Goal: Information Seeking & Learning: Learn about a topic

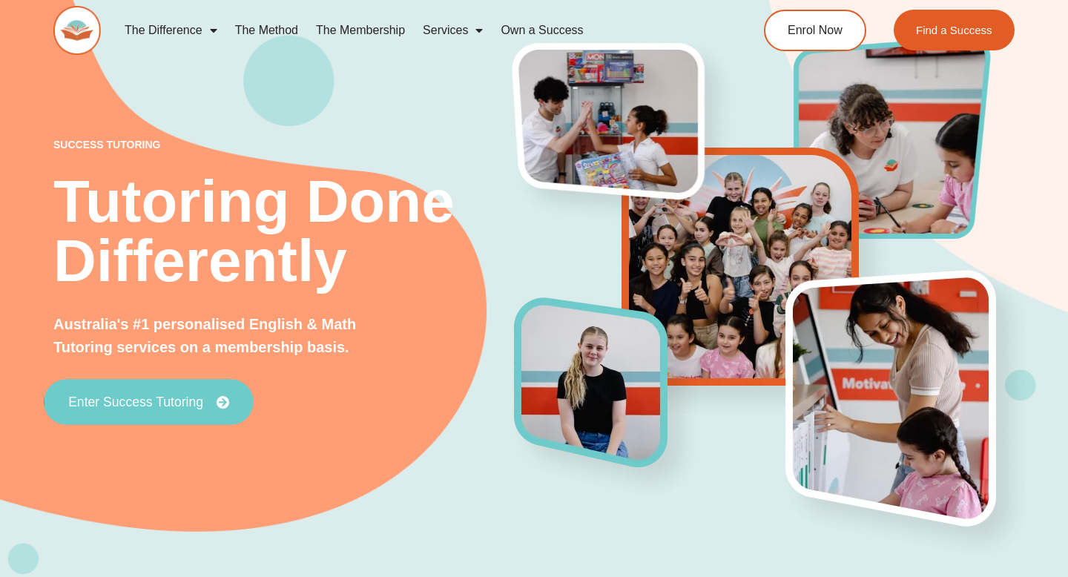
click at [222, 399] on icon at bounding box center [223, 401] width 13 height 13
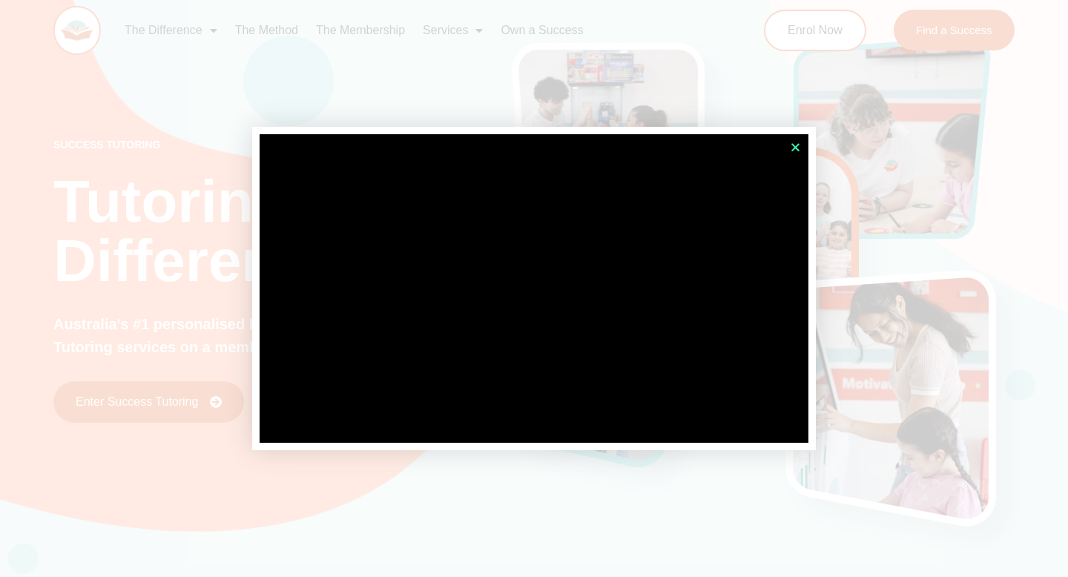
click at [794, 149] on icon "Close" at bounding box center [795, 147] width 11 height 11
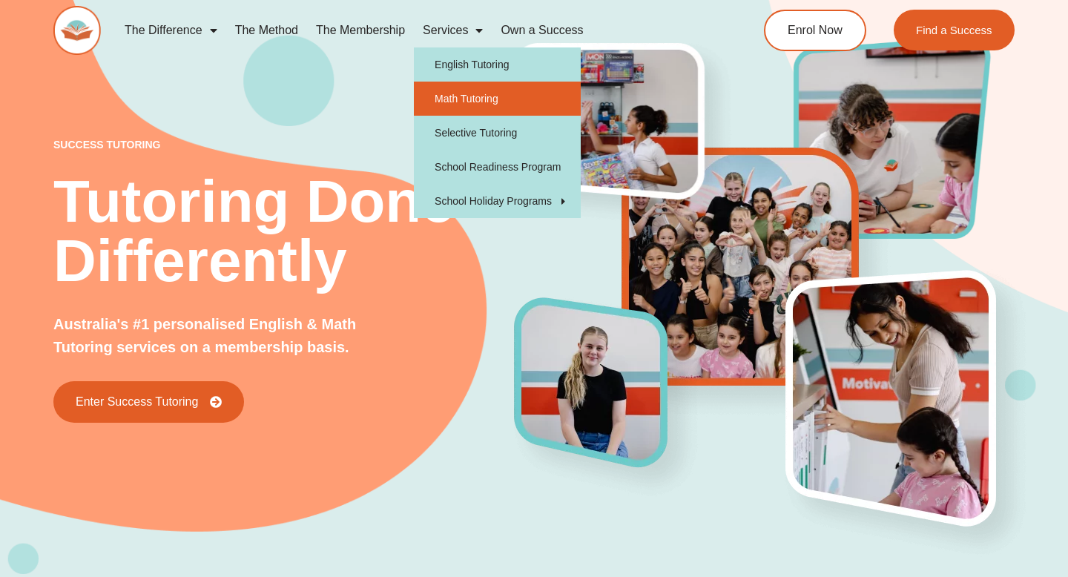
click at [471, 96] on link "Math Tutoring" at bounding box center [497, 99] width 167 height 34
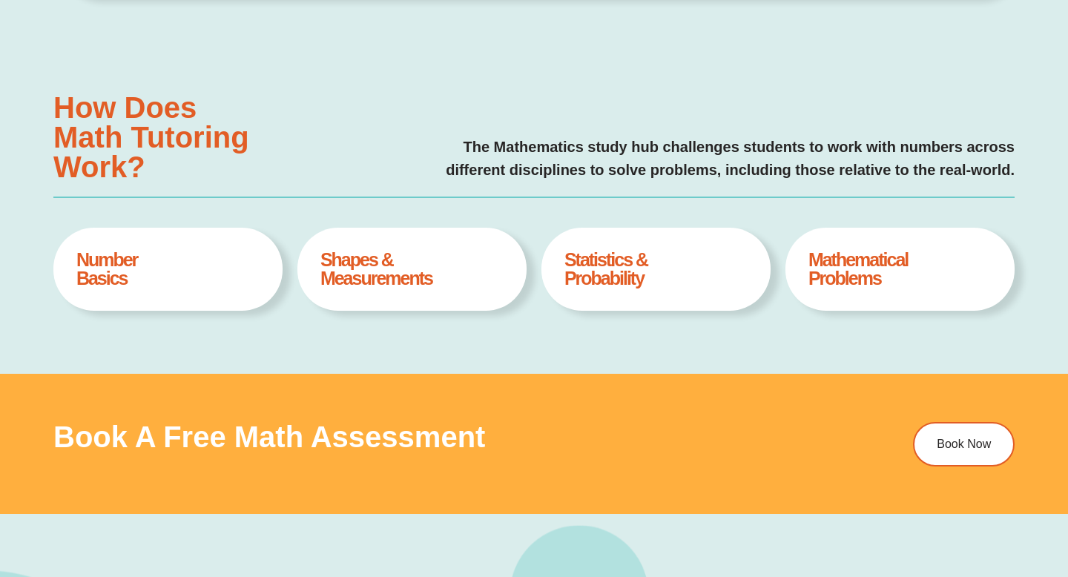
scroll to position [539, 0]
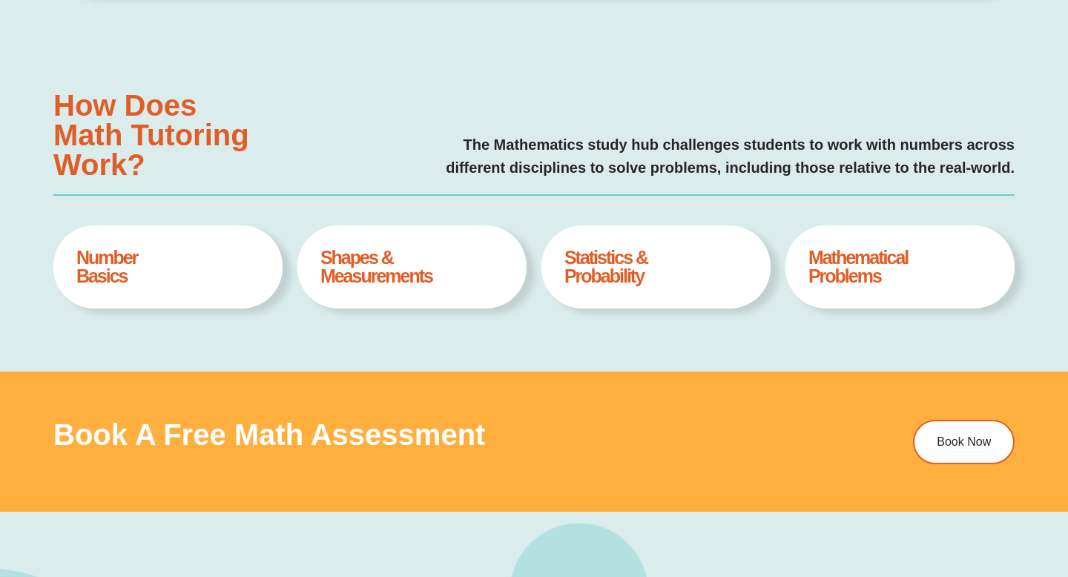
click at [610, 262] on h4 "Statistics & Probability" at bounding box center [655, 266] width 183 height 37
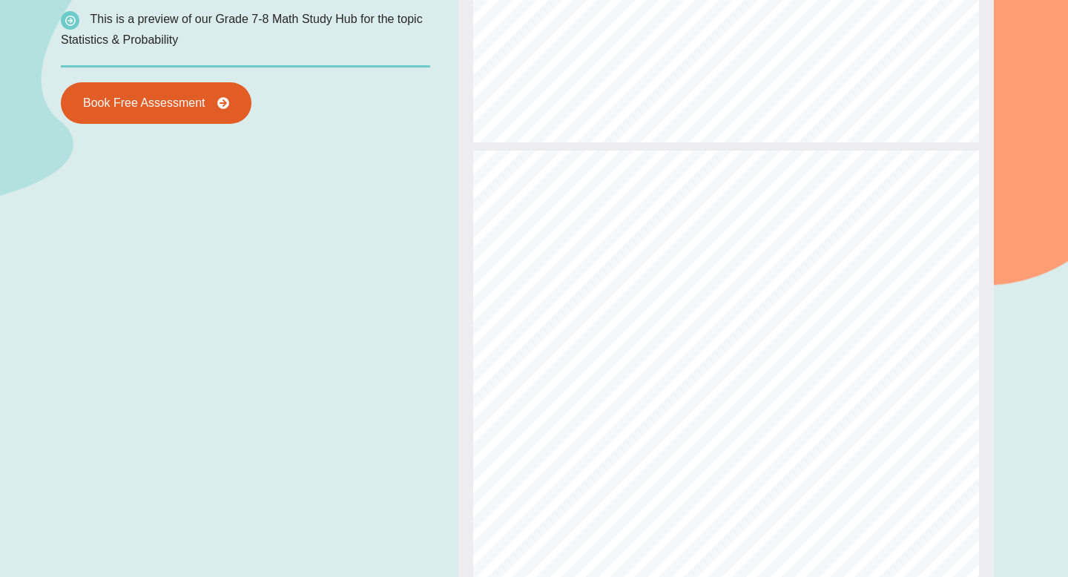
scroll to position [559, 0]
type input "*"
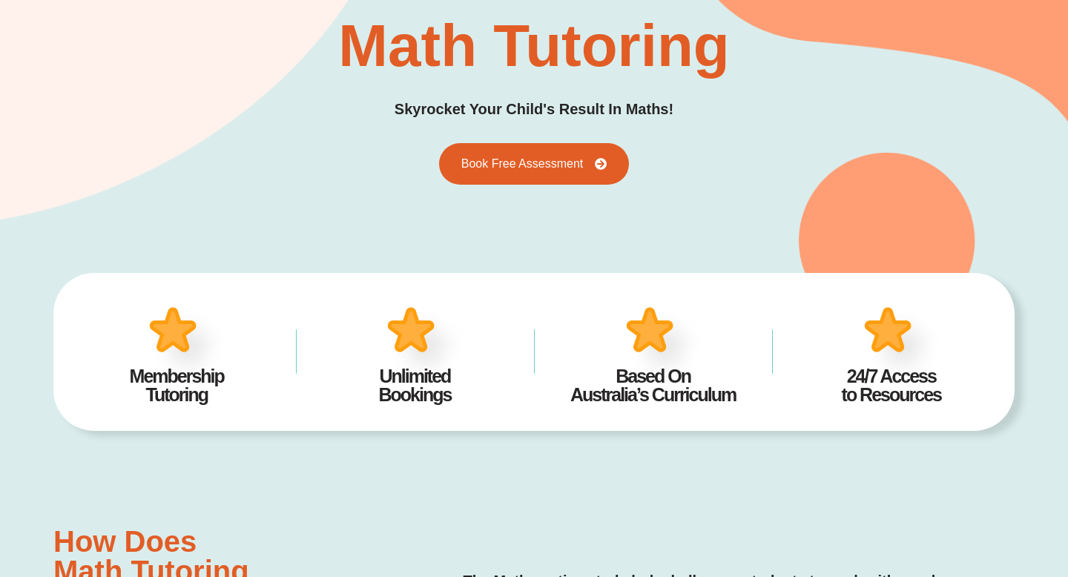
scroll to position [0, 0]
